Goal: Information Seeking & Learning: Find specific page/section

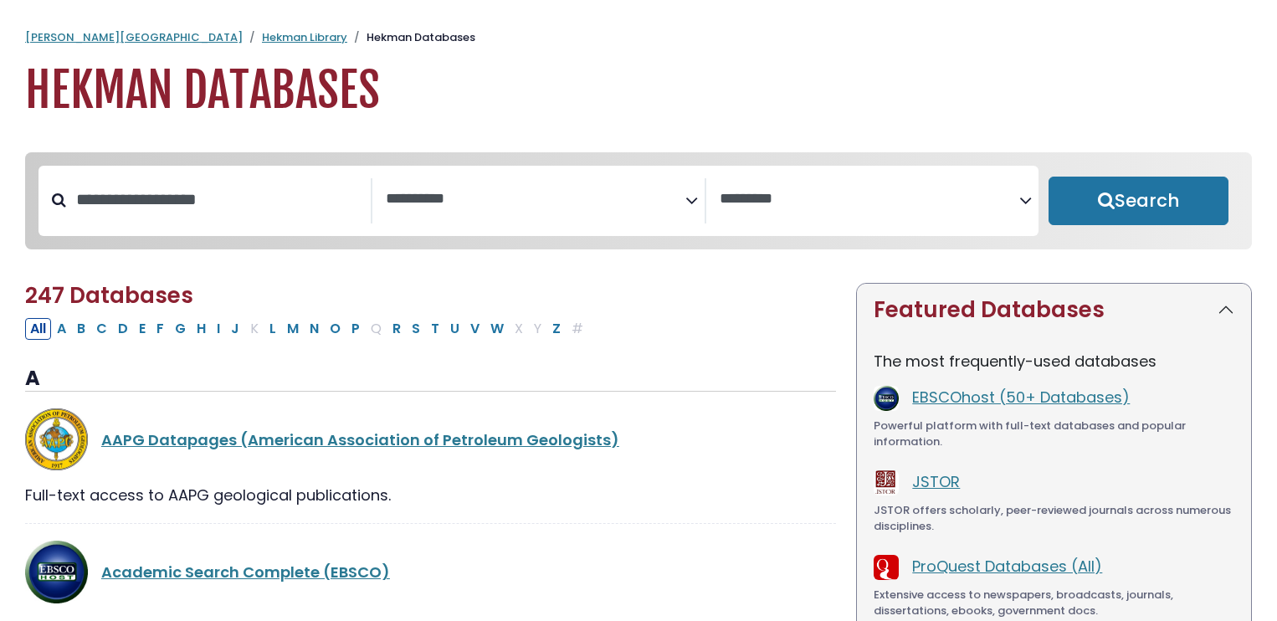
select select "Database Subject Filter"
select select "Database Vendors Filter"
click at [1098, 191] on button "Search" at bounding box center [1139, 201] width 180 height 49
select select "Database Subject Filter"
select select "Database Vendors Filter"
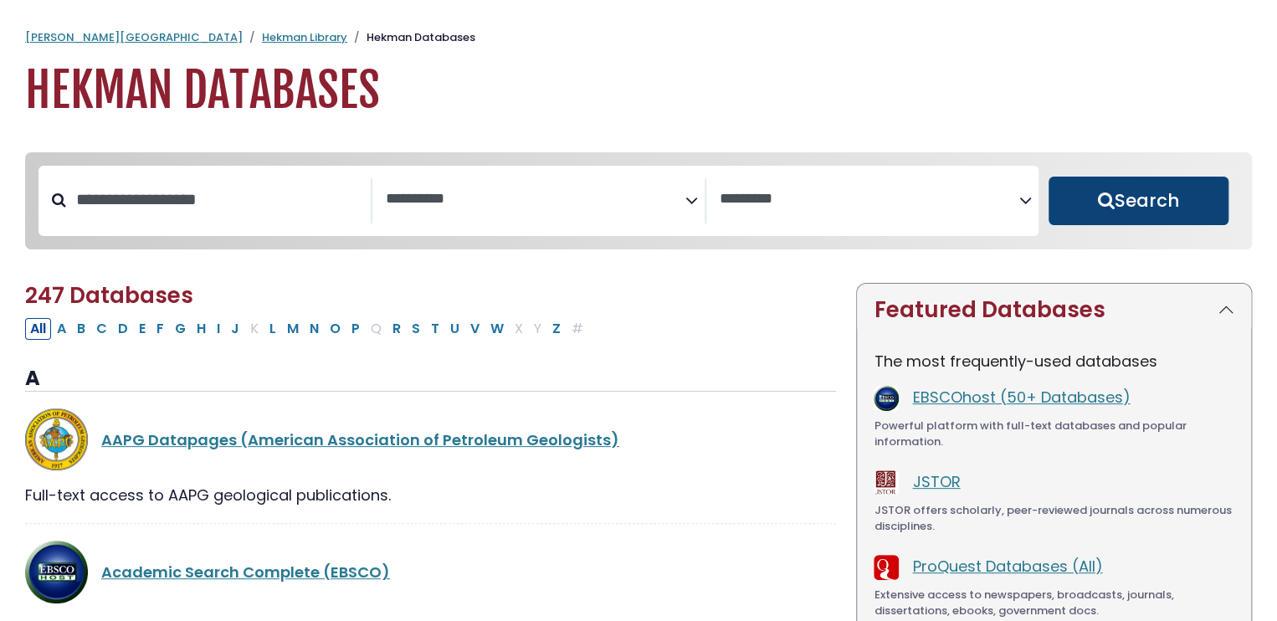
click at [1109, 206] on button "Search" at bounding box center [1139, 201] width 180 height 49
select select "Database Subject Filter"
select select "Database Vendors Filter"
click at [1113, 211] on button "Search" at bounding box center [1139, 201] width 180 height 49
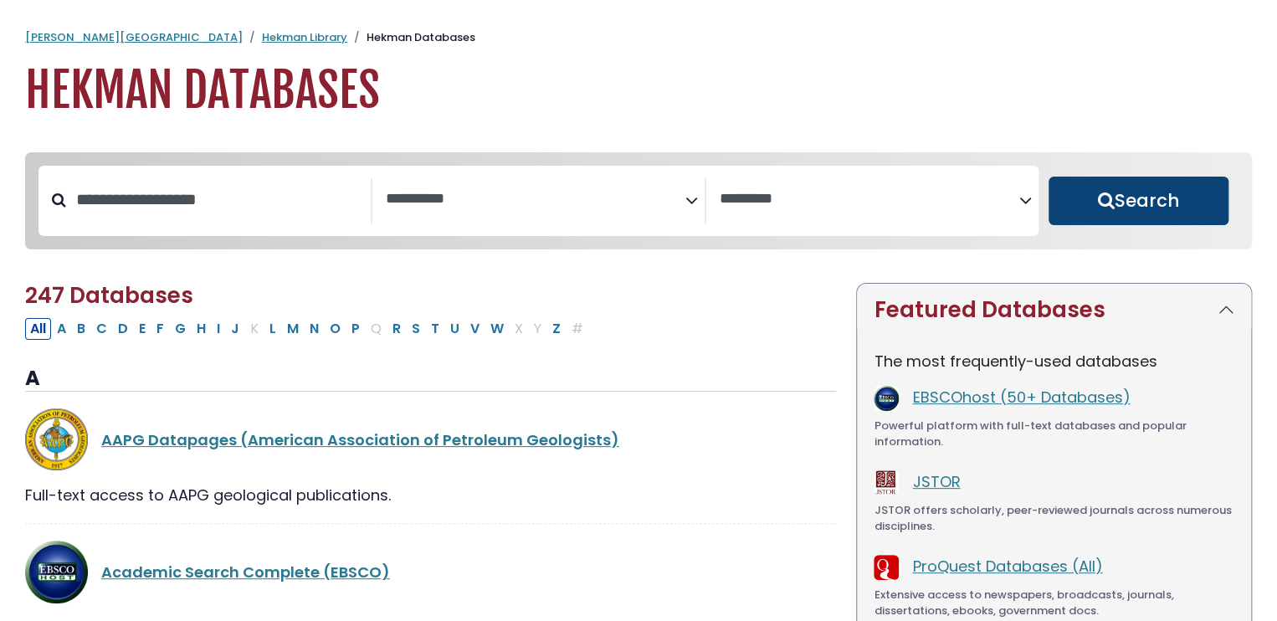
select select "Database Subject Filter"
select select "Database Vendors Filter"
select select "Database Subject Filter"
select select "Database Vendors Filter"
click at [1108, 185] on button "Search" at bounding box center [1139, 201] width 180 height 49
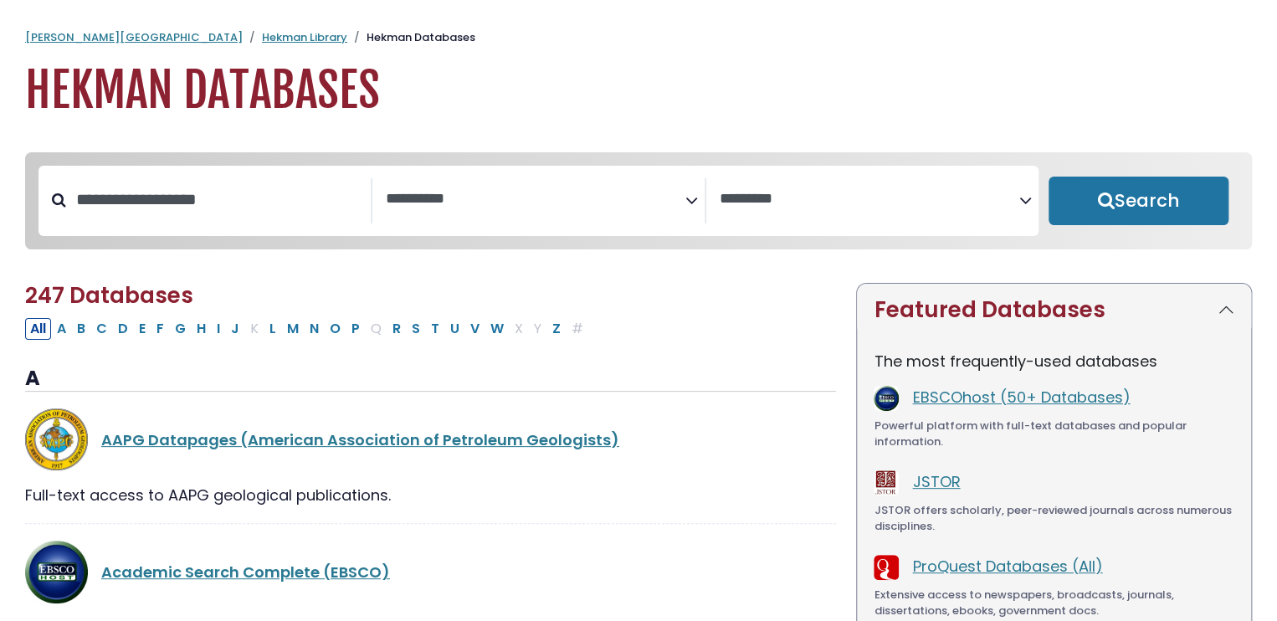
select select "Database Subject Filter"
select select "Database Vendors Filter"
click at [1123, 185] on button "Search" at bounding box center [1139, 201] width 180 height 49
select select "Database Subject Filter"
select select "Database Vendors Filter"
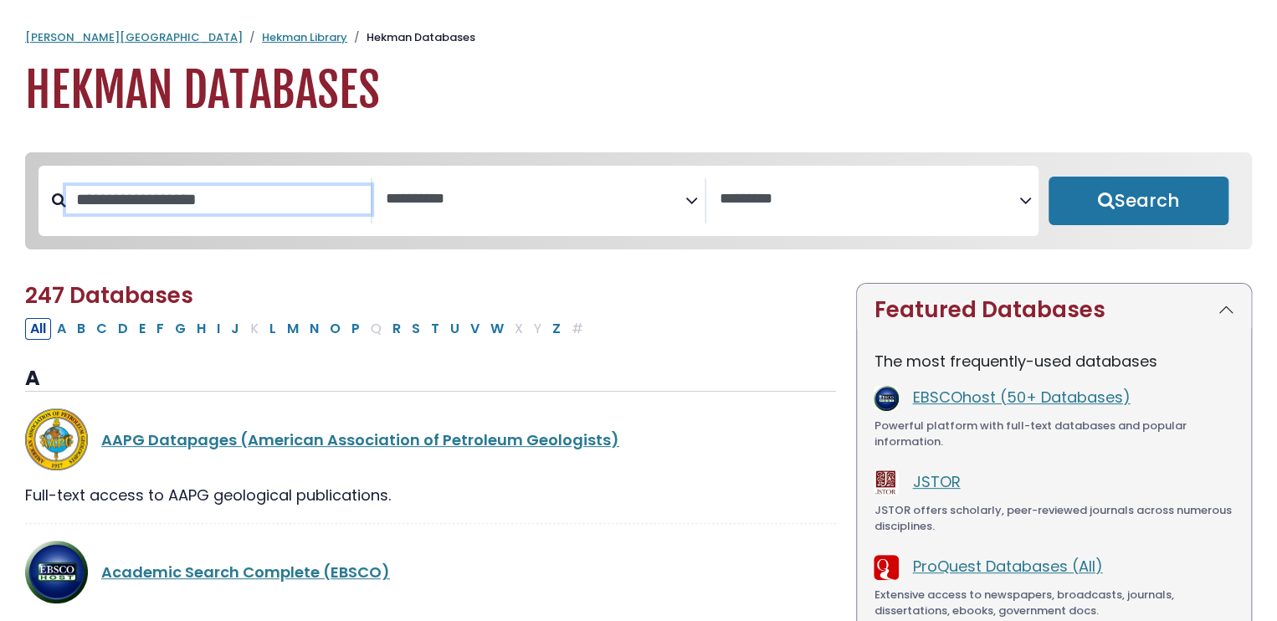
click at [167, 213] on input "Search database by title or keyword" at bounding box center [218, 200] width 305 height 28
click at [437, 197] on textarea "Search" at bounding box center [536, 200] width 300 height 18
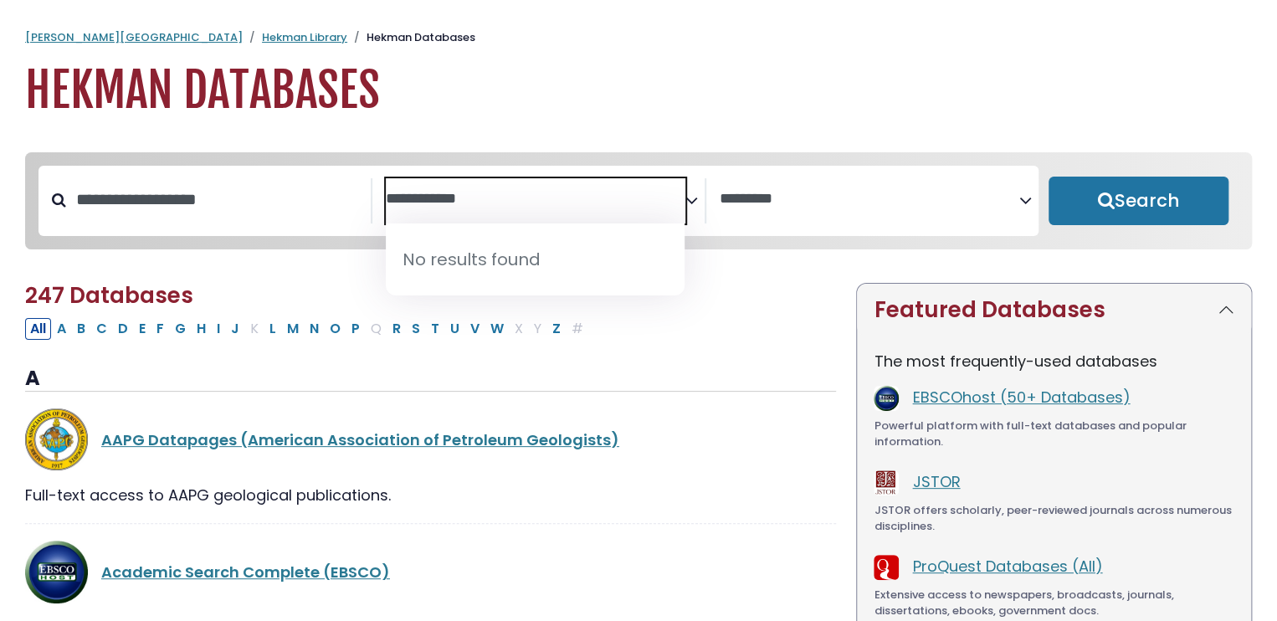
type textarea "**********"
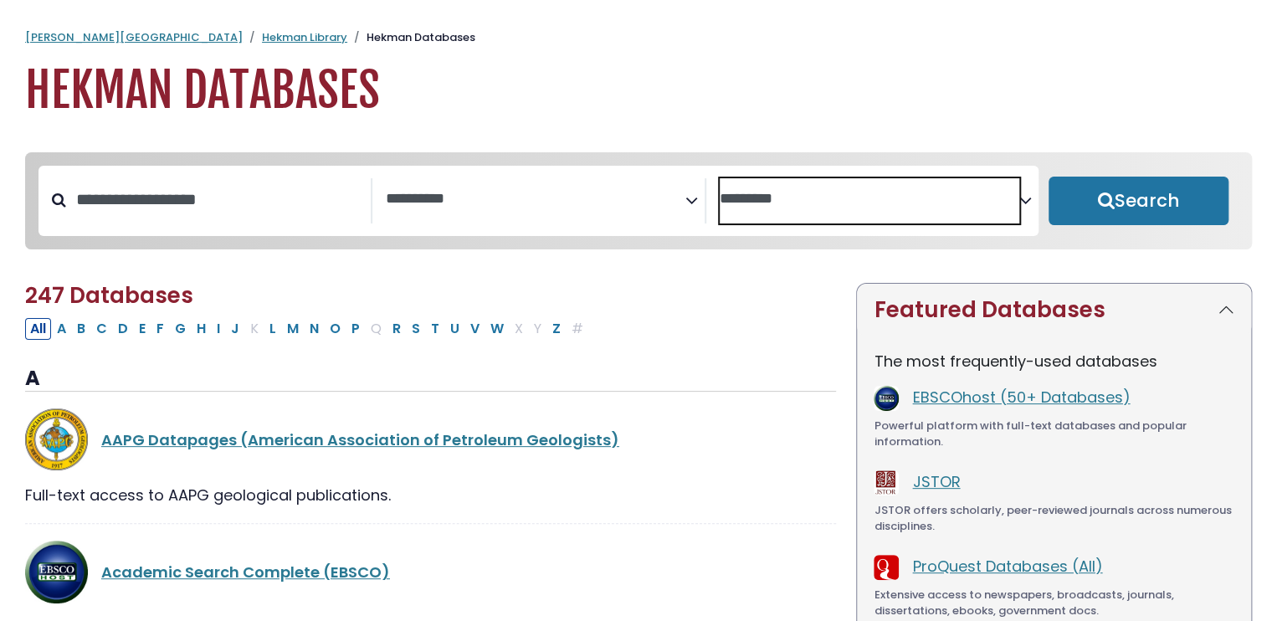
click at [737, 208] on span "Search filters" at bounding box center [870, 200] width 300 height 45
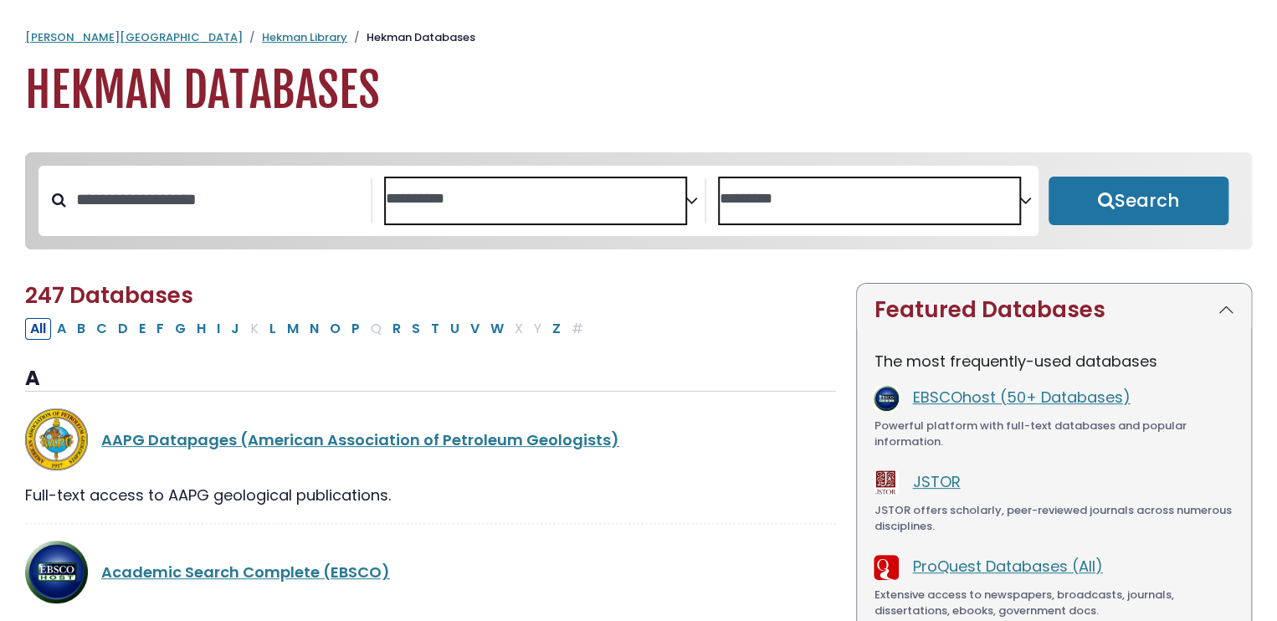
click at [636, 198] on textarea "Search" at bounding box center [536, 200] width 300 height 18
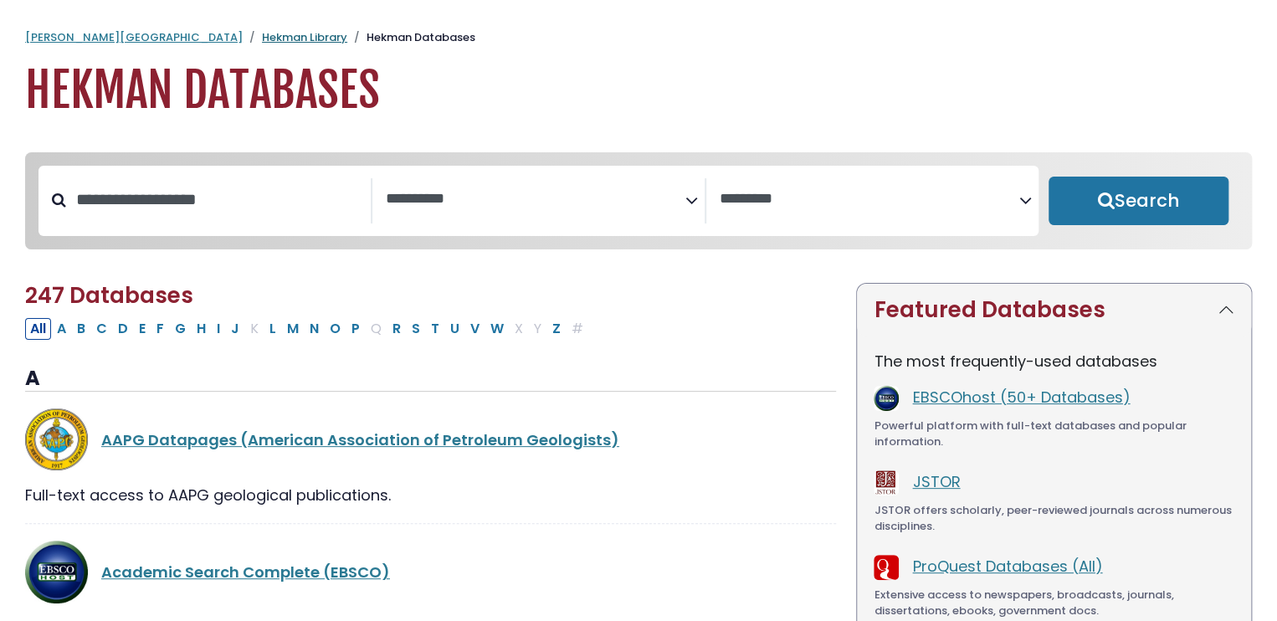
click at [262, 39] on link "Hekman Library" at bounding box center [304, 37] width 85 height 16
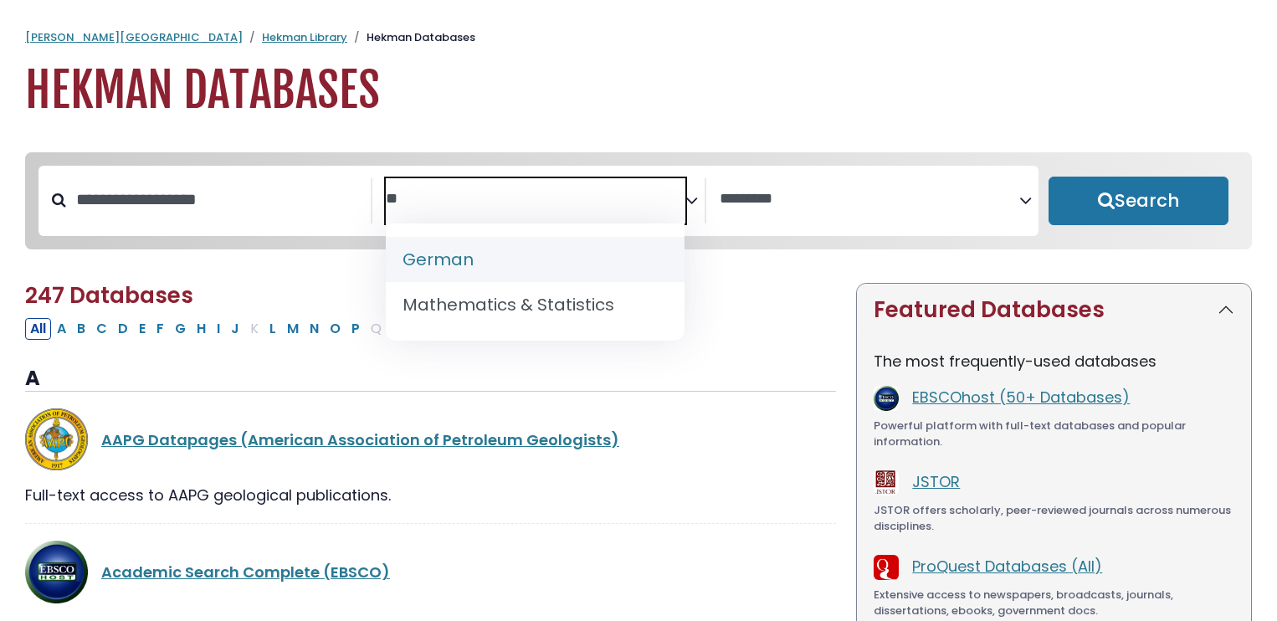
select select "Database Subject Filter"
select select "Database Vendors Filter"
type textarea "*"
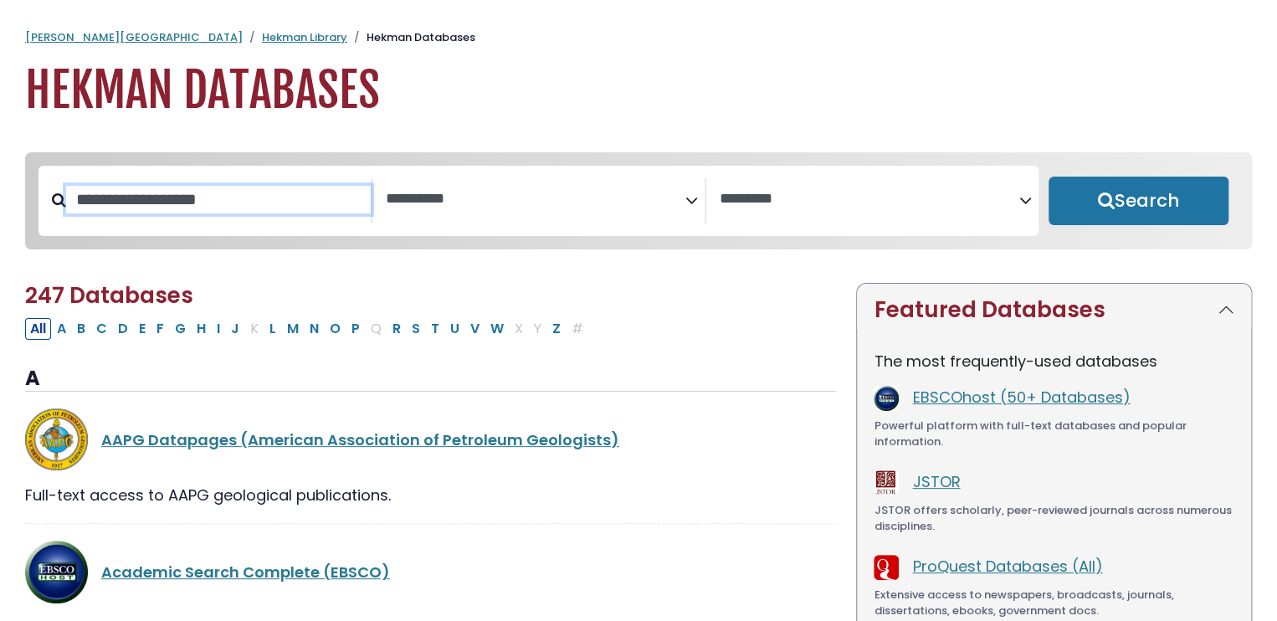
click at [265, 202] on input "Search database by title or keyword" at bounding box center [218, 200] width 305 height 28
type input "**********"
click at [1049, 177] on button "Search" at bounding box center [1139, 201] width 180 height 49
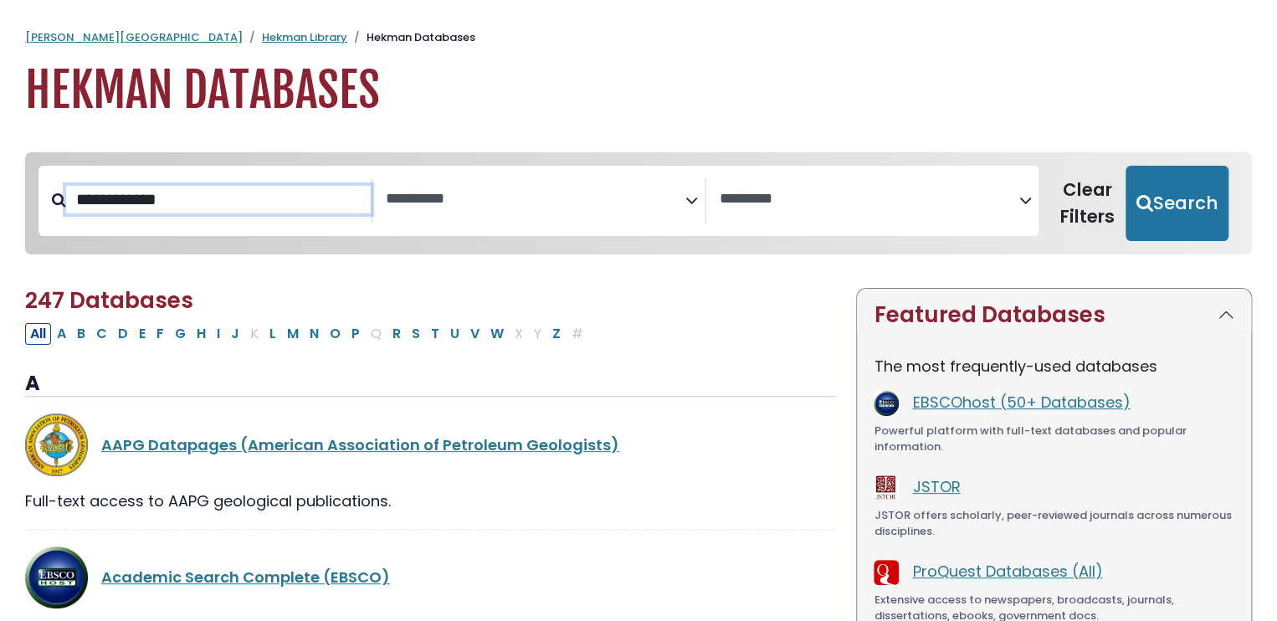
select select "Database Subject Filter"
select select "Database Vendors Filter"
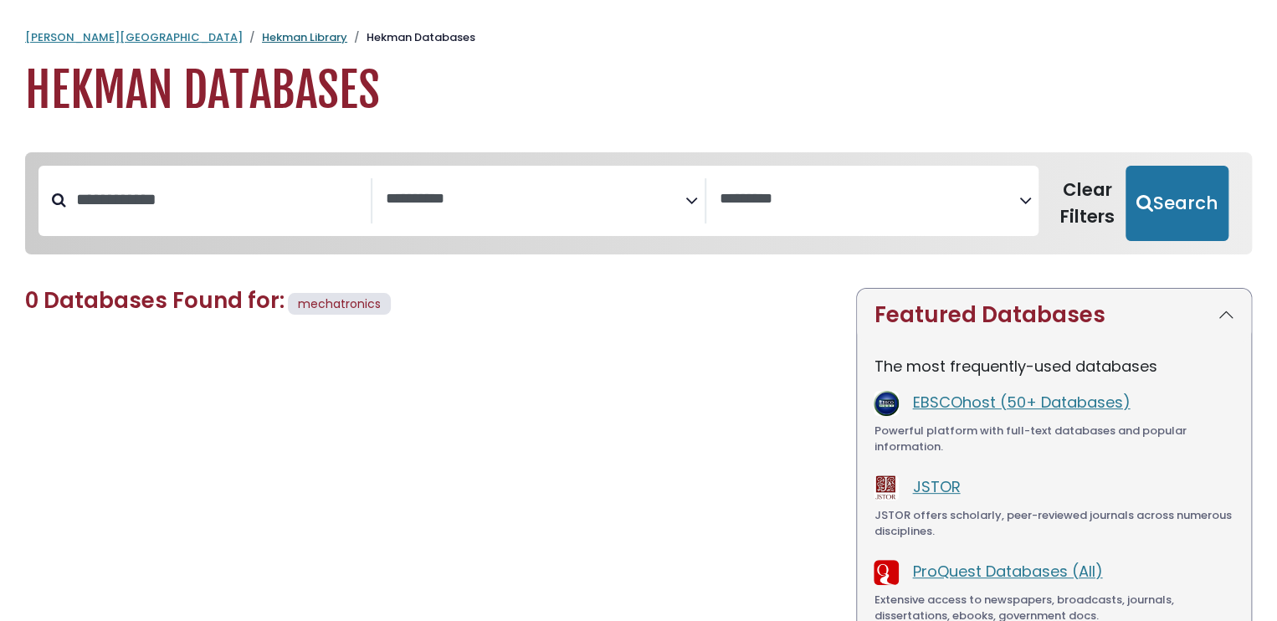
click at [262, 36] on link "Hekman Library" at bounding box center [304, 37] width 85 height 16
